Goal: Find specific page/section: Find specific page/section

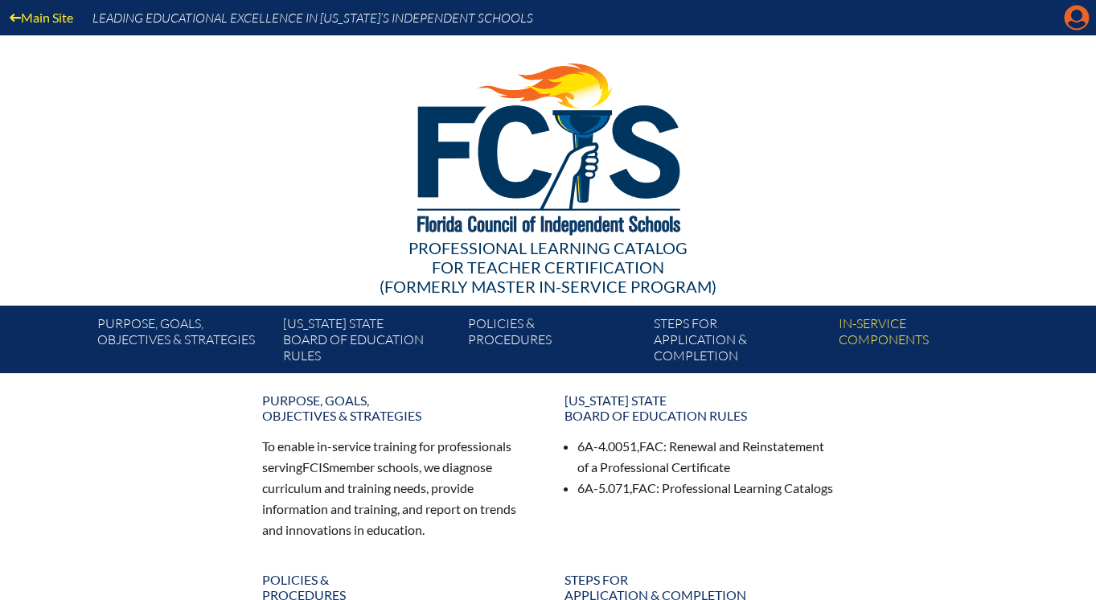
click at [1077, 19] on icon "Manage account" at bounding box center [1077, 18] width 26 height 26
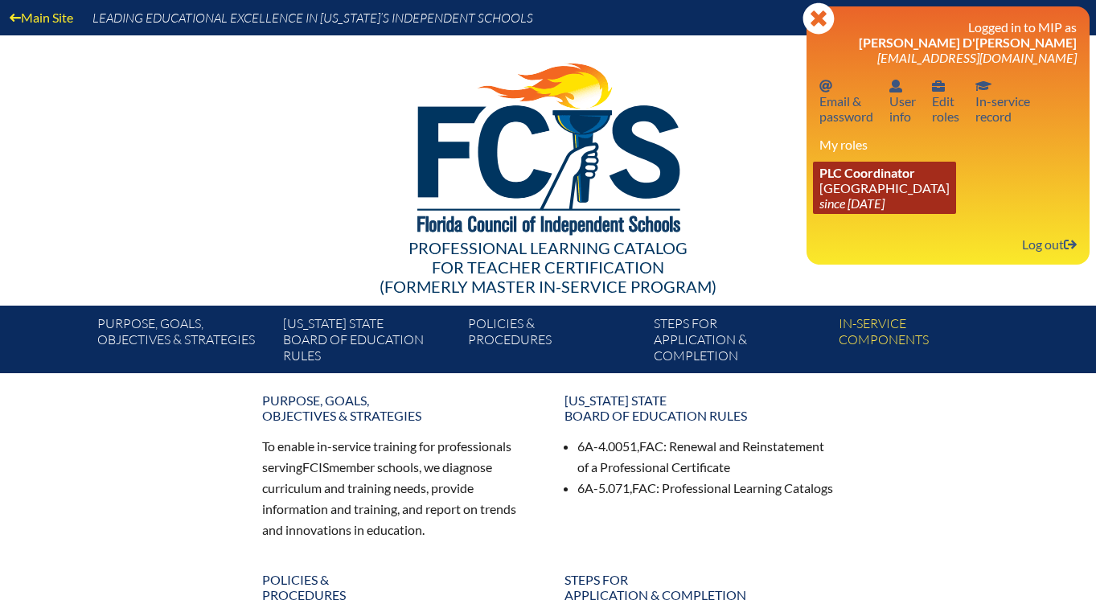
click at [881, 210] on icon "since [DATE]" at bounding box center [852, 202] width 65 height 15
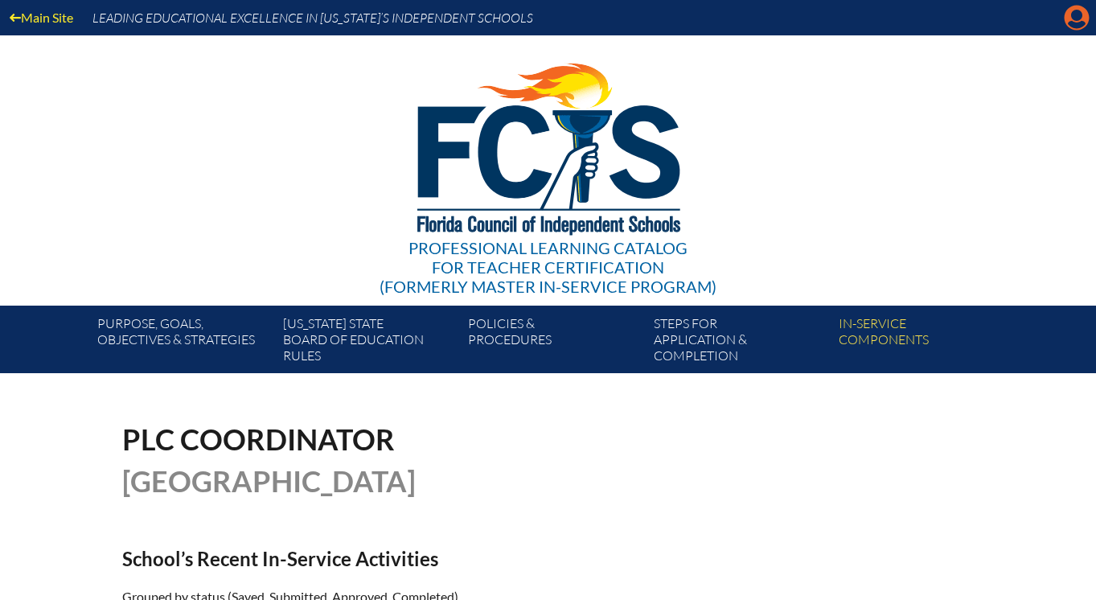
click at [1077, 16] on icon "Manage account" at bounding box center [1077, 18] width 26 height 26
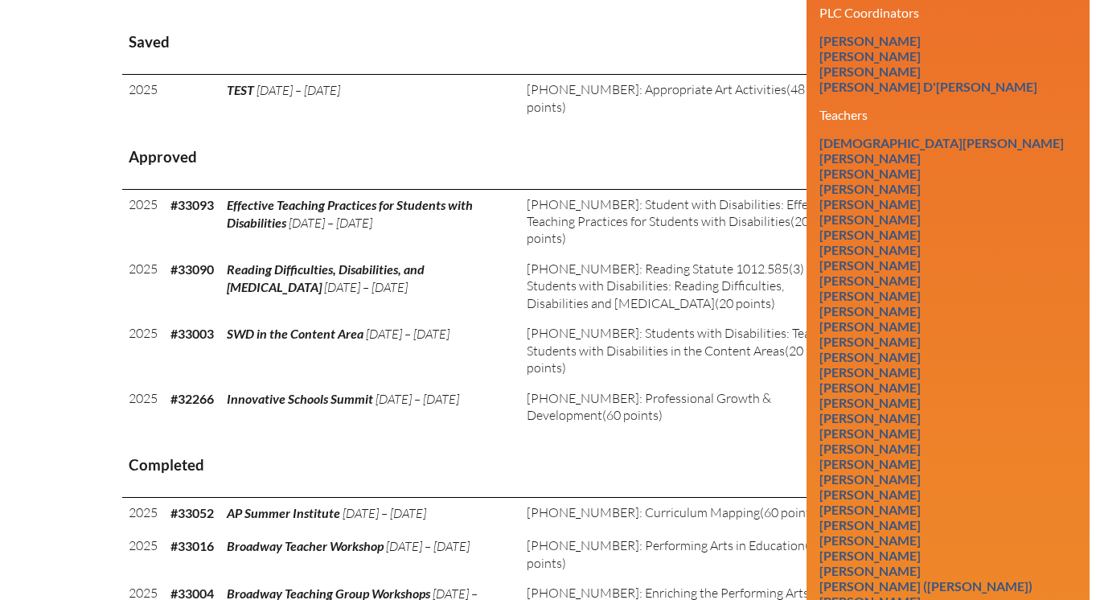
scroll to position [675, 0]
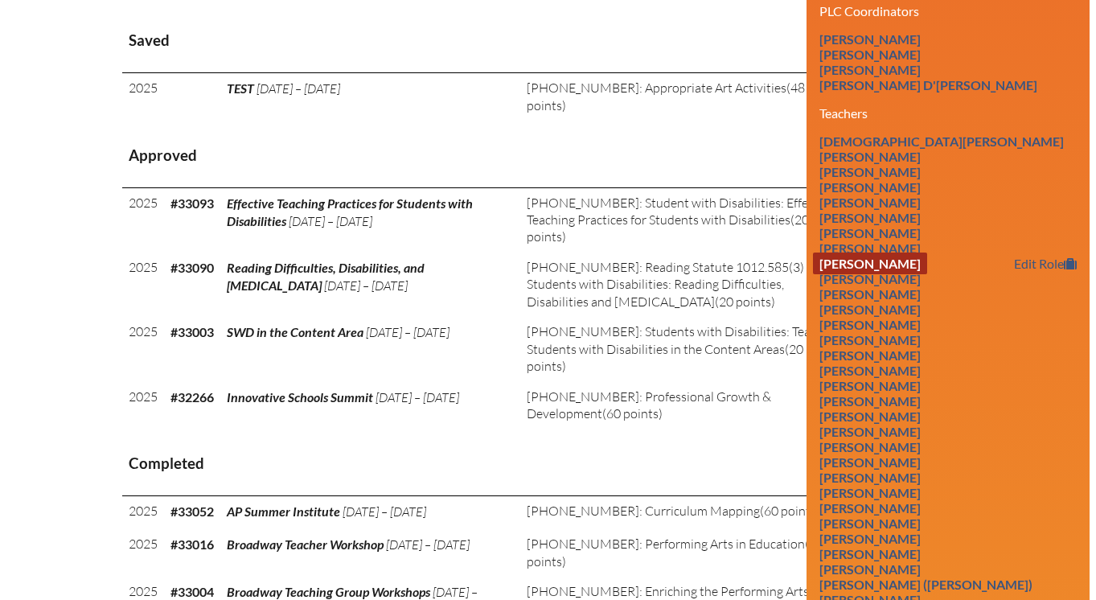
click at [878, 274] on link "[PERSON_NAME]" at bounding box center [870, 264] width 114 height 22
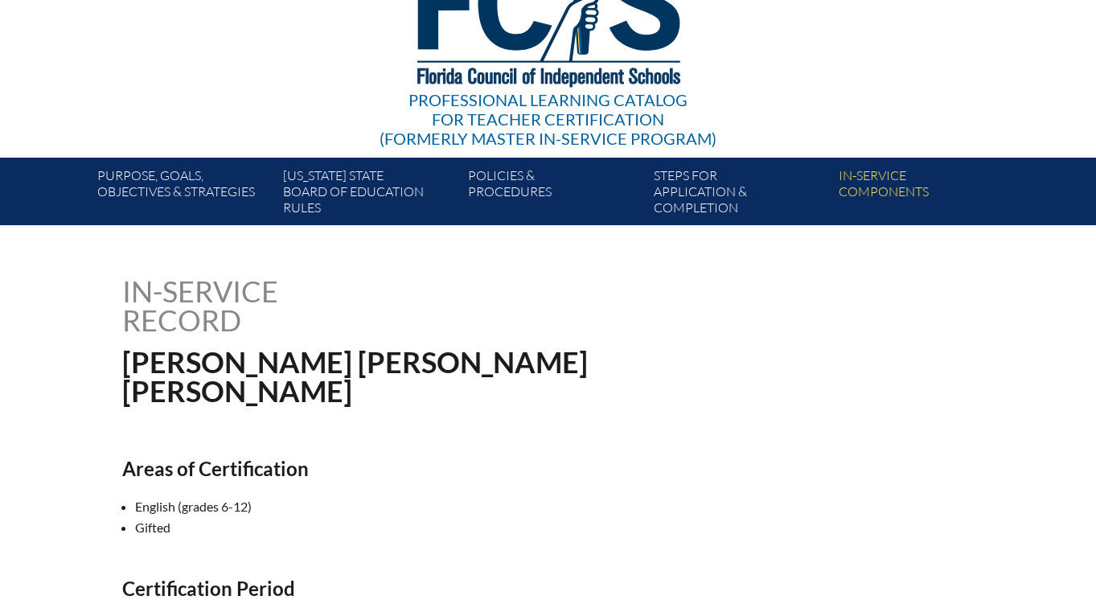
scroll to position [138, 0]
